Goal: Task Accomplishment & Management: Manage account settings

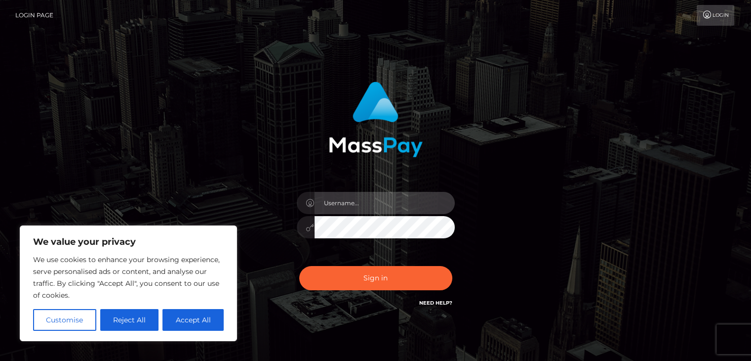
click at [334, 204] on input "text" at bounding box center [385, 203] width 140 height 22
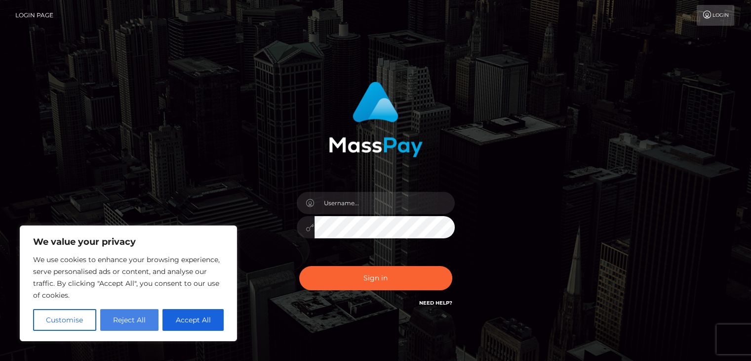
click at [120, 325] on button "Reject All" at bounding box center [129, 320] width 59 height 22
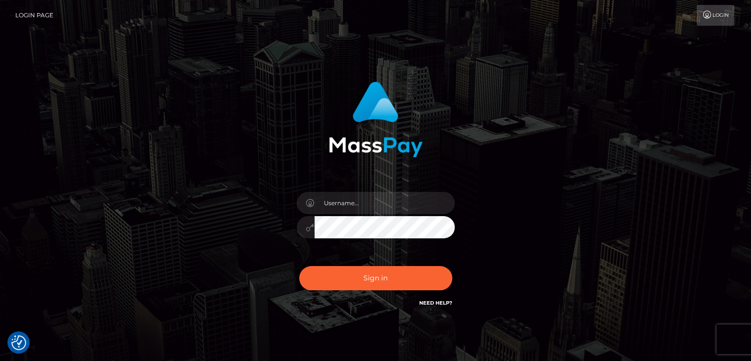
click at [720, 14] on link "Login" at bounding box center [716, 15] width 38 height 21
click at [343, 207] on input "text" at bounding box center [385, 203] width 140 height 22
click at [358, 205] on input "text" at bounding box center [385, 203] width 140 height 22
type input "binitranabhat7@gmail.com"
click at [299, 266] on button "Sign in" at bounding box center [375, 278] width 153 height 24
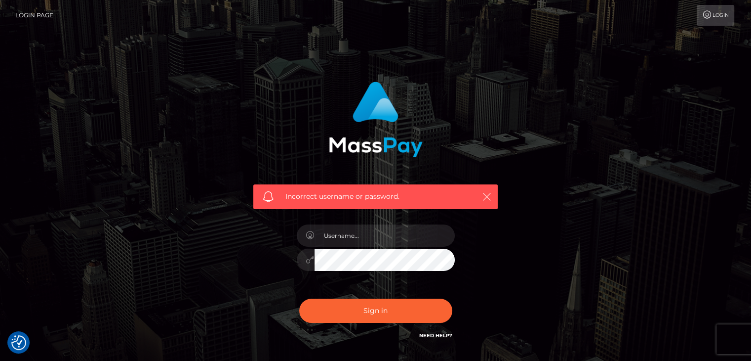
click at [492, 198] on button "button" at bounding box center [487, 196] width 12 height 12
click at [482, 195] on icon "button" at bounding box center [487, 197] width 10 height 10
click at [491, 196] on icon "button" at bounding box center [487, 197] width 10 height 10
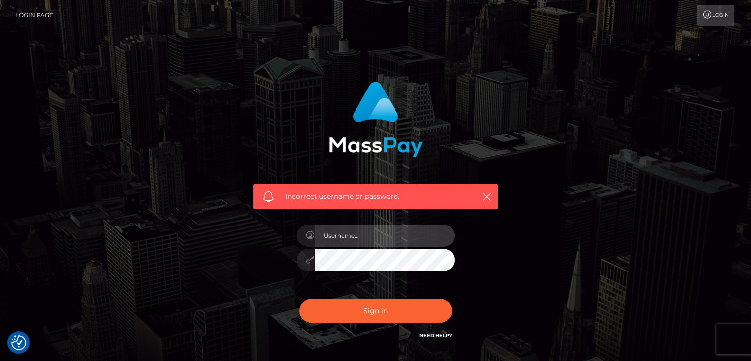
click at [350, 235] on input "text" at bounding box center [385, 235] width 140 height 22
type input "binitranabhat7@gmail.com"
click at [484, 197] on icon "button" at bounding box center [487, 197] width 10 height 10
